Goal: Task Accomplishment & Management: Manage account settings

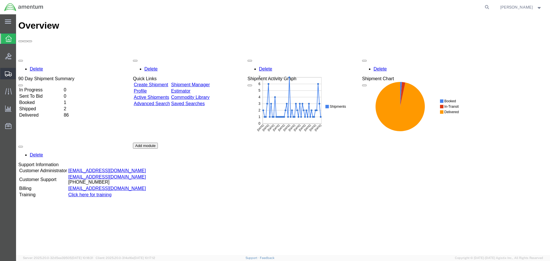
click at [19, 74] on span "Shipments" at bounding box center [18, 73] width 4 height 11
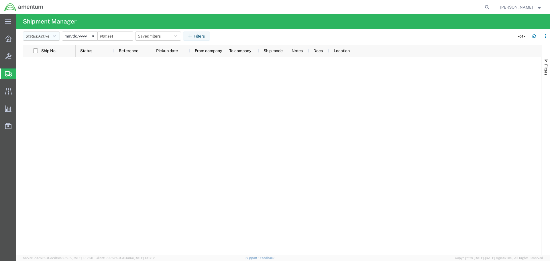
click at [56, 38] on icon "button" at bounding box center [54, 36] width 3 height 4
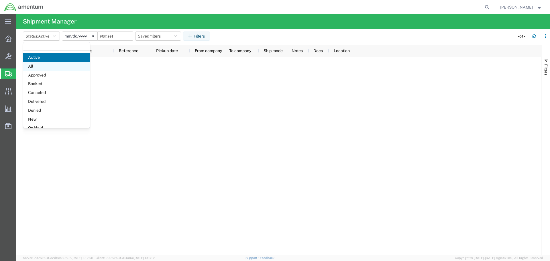
click at [48, 64] on span "All" at bounding box center [56, 66] width 67 height 9
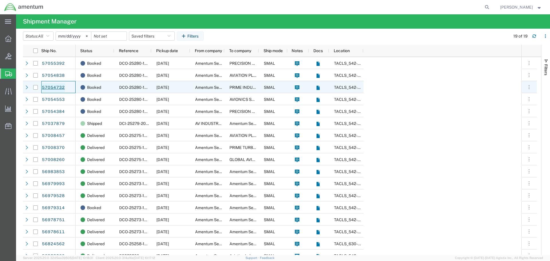
click at [48, 88] on link "57054732" at bounding box center [53, 87] width 23 height 9
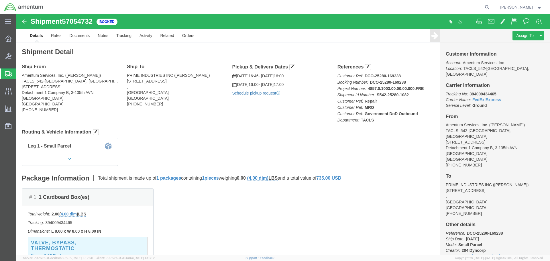
click link "Schedule pickup request"
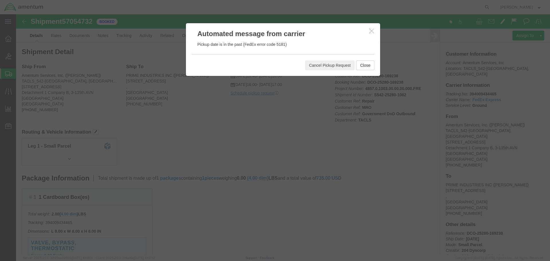
click icon "button"
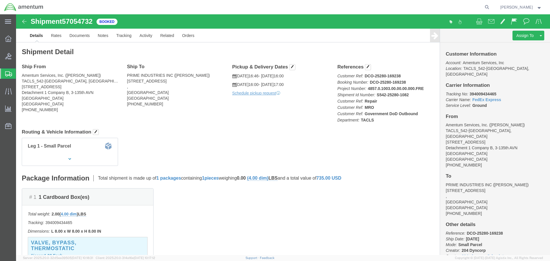
click at [20, 73] on span "Shipments" at bounding box center [18, 73] width 5 height 11
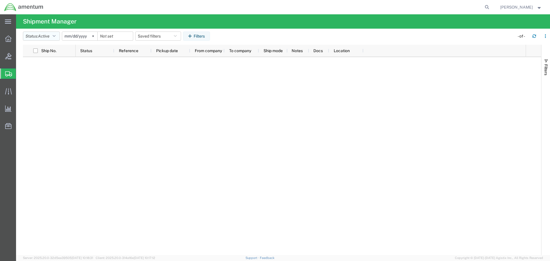
click at [59, 36] on button "Status: Active" at bounding box center [41, 36] width 37 height 9
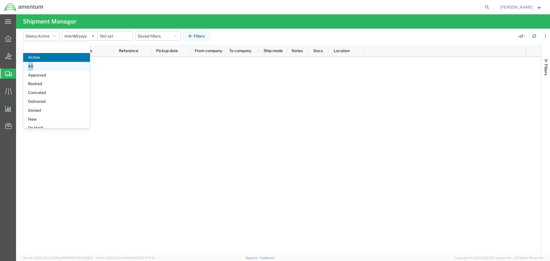
drag, startPoint x: 49, startPoint y: 61, endPoint x: 47, endPoint y: 65, distance: 4.1
click at [47, 65] on ul "Active All Approved Booked Canceled Delivered Denied New On Hold Pending Return…" at bounding box center [56, 106] width 67 height 106
click at [47, 65] on span "All" at bounding box center [56, 66] width 67 height 9
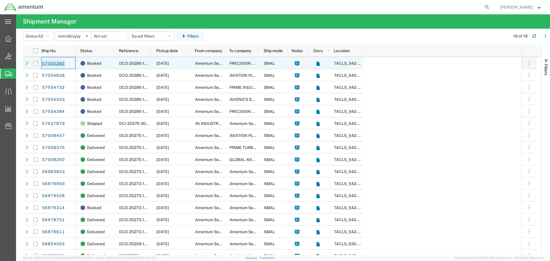
click at [59, 64] on link "57055392" at bounding box center [53, 63] width 23 height 9
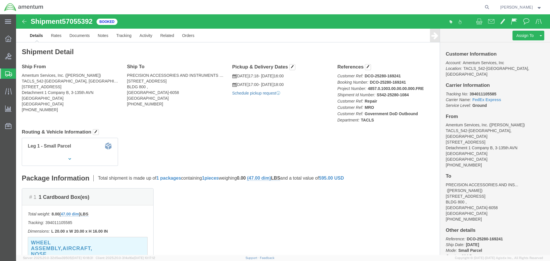
click link "Schedule pickup request"
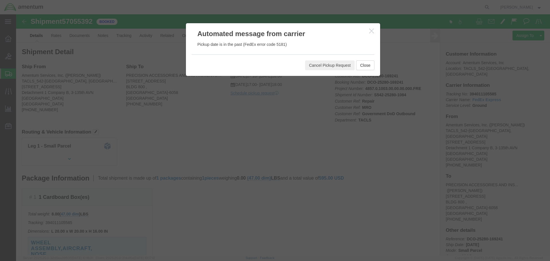
click icon "button"
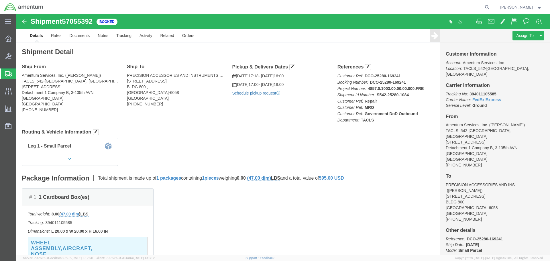
click link "Schedule pickup request"
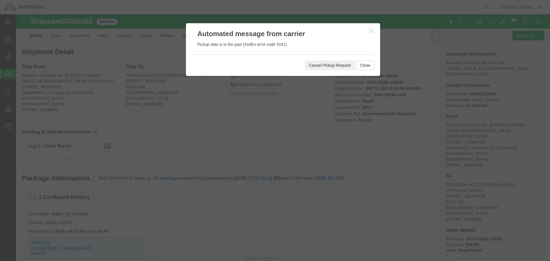
click button "Cancel Pickup Request"
click button "Close"
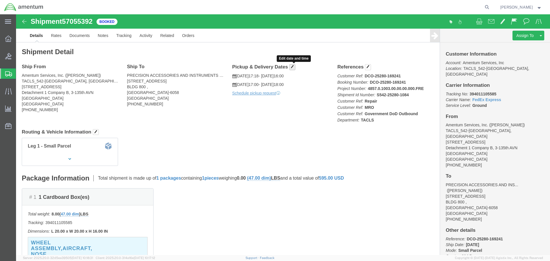
click span "button"
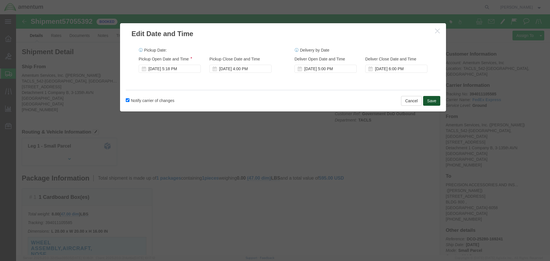
click button "Save"
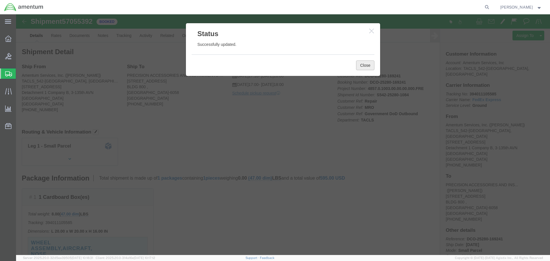
click button "Close"
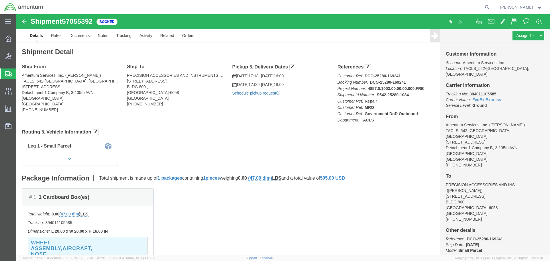
click link "Schedule pickup request"
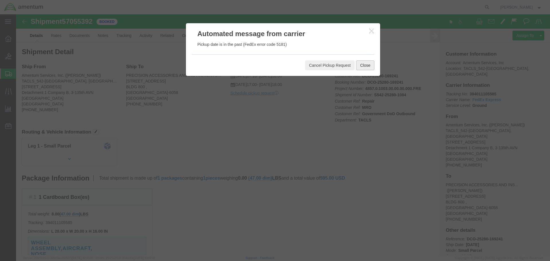
click button "Close"
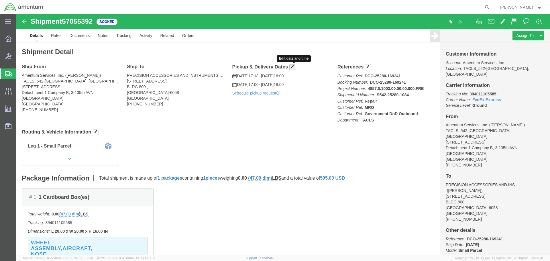
click span "button"
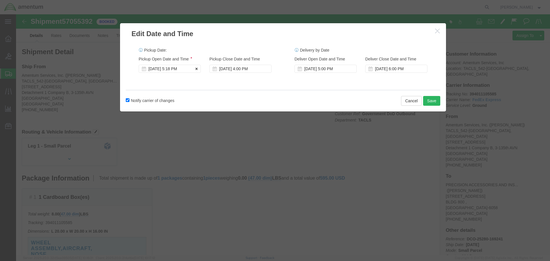
click icon
click div
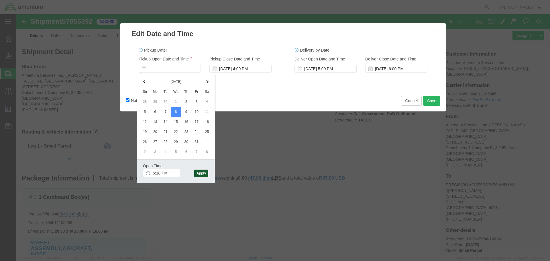
click button "Apply"
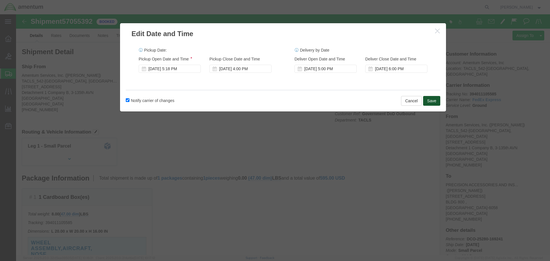
click button "Save"
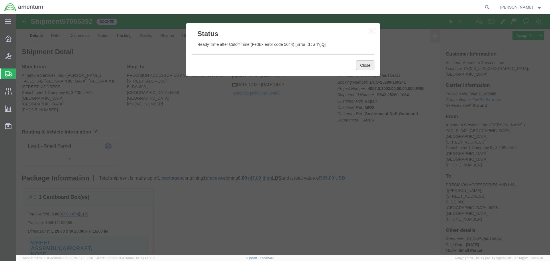
click button "Close"
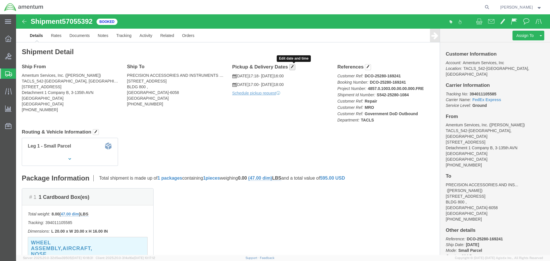
click span "button"
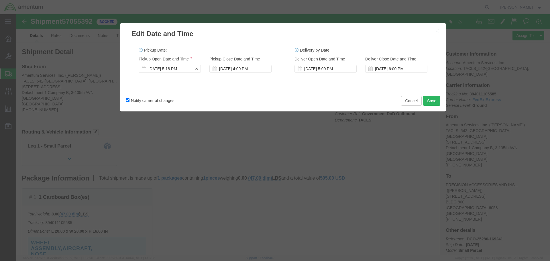
click div "[DATE] 5:18 PM"
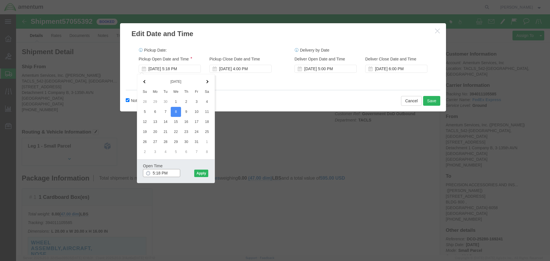
drag, startPoint x: 144, startPoint y: 158, endPoint x: 121, endPoint y: 157, distance: 22.9
click div "[DATE] Su Mo Tu We Th Fr Sa 28 29 30 1 2 3 4 5 6 7 8 9 10 11 12 13 14 15 16 17 …"
type input "4:18 PM"
click button "Apply"
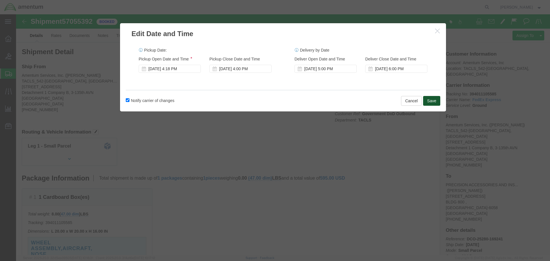
click button "Save"
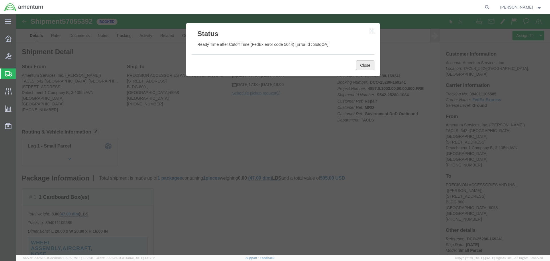
click button "Close"
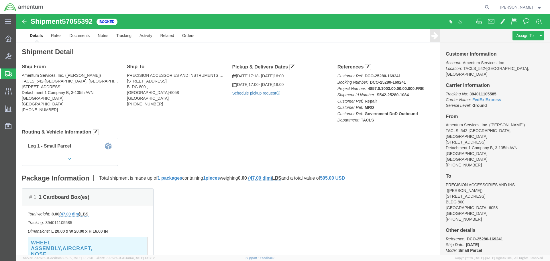
click link "Schedule pickup request"
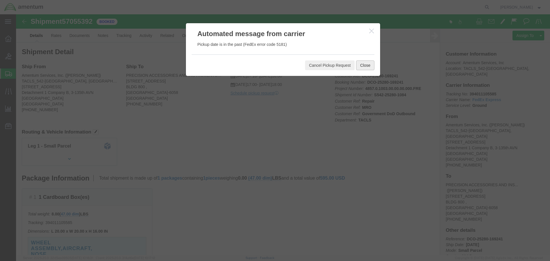
click button "Close"
